Goal: Task Accomplishment & Management: Manage account settings

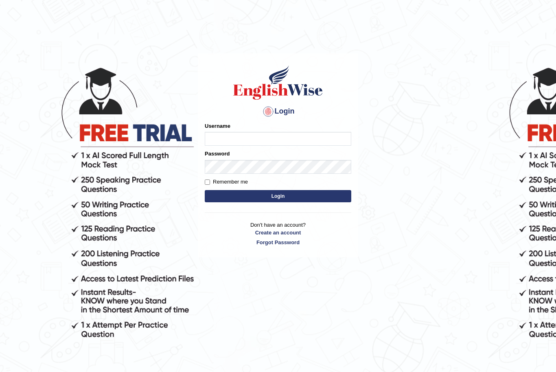
click at [244, 126] on div "Username" at bounding box center [278, 134] width 146 height 24
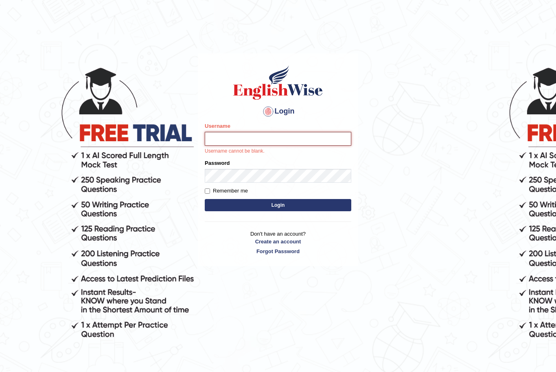
click at [245, 135] on input "Username" at bounding box center [278, 139] width 146 height 14
type input "Albadri"
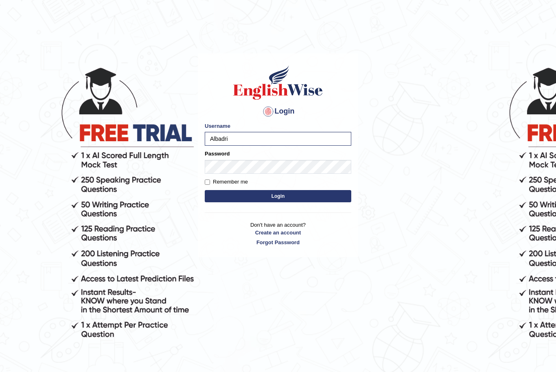
click at [210, 184] on input "Remember me" at bounding box center [207, 181] width 5 height 5
checkbox input "true"
click at [282, 200] on button "Login" at bounding box center [278, 196] width 146 height 12
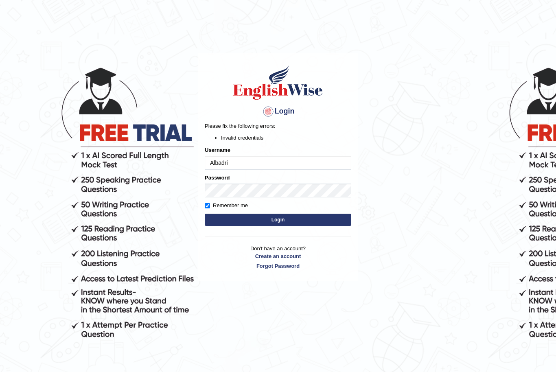
click at [334, 218] on button "Login" at bounding box center [278, 220] width 146 height 12
click at [278, 219] on button "Login" at bounding box center [278, 220] width 146 height 12
